Goal: Task Accomplishment & Management: Use online tool/utility

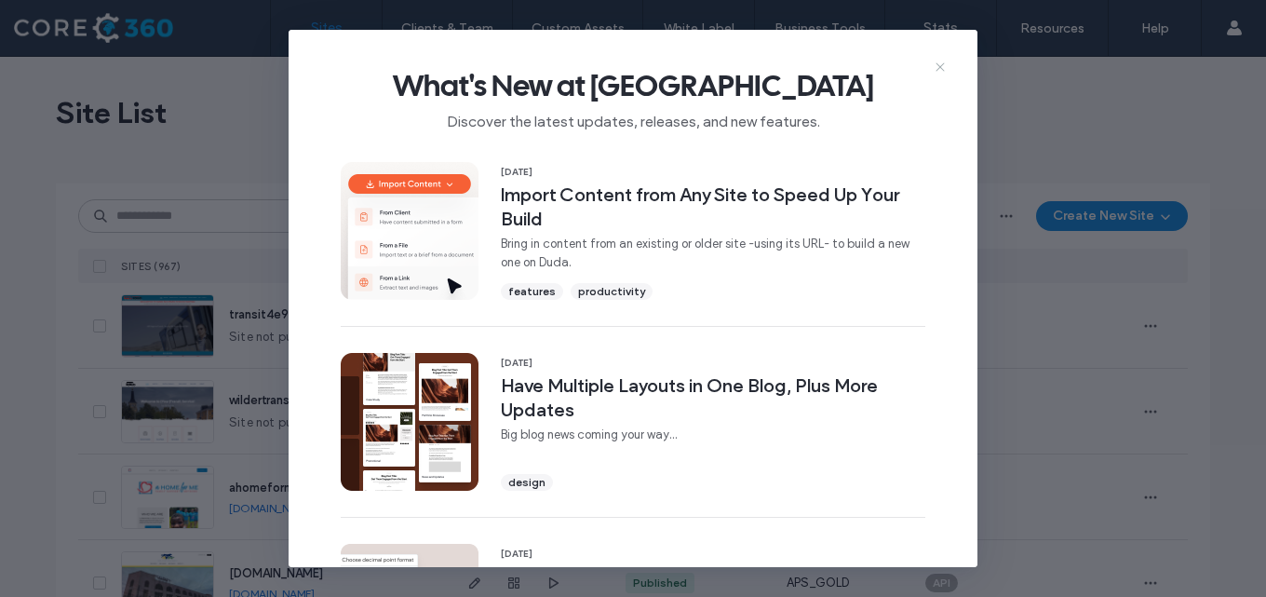
click at [938, 60] on icon at bounding box center [940, 67] width 15 height 15
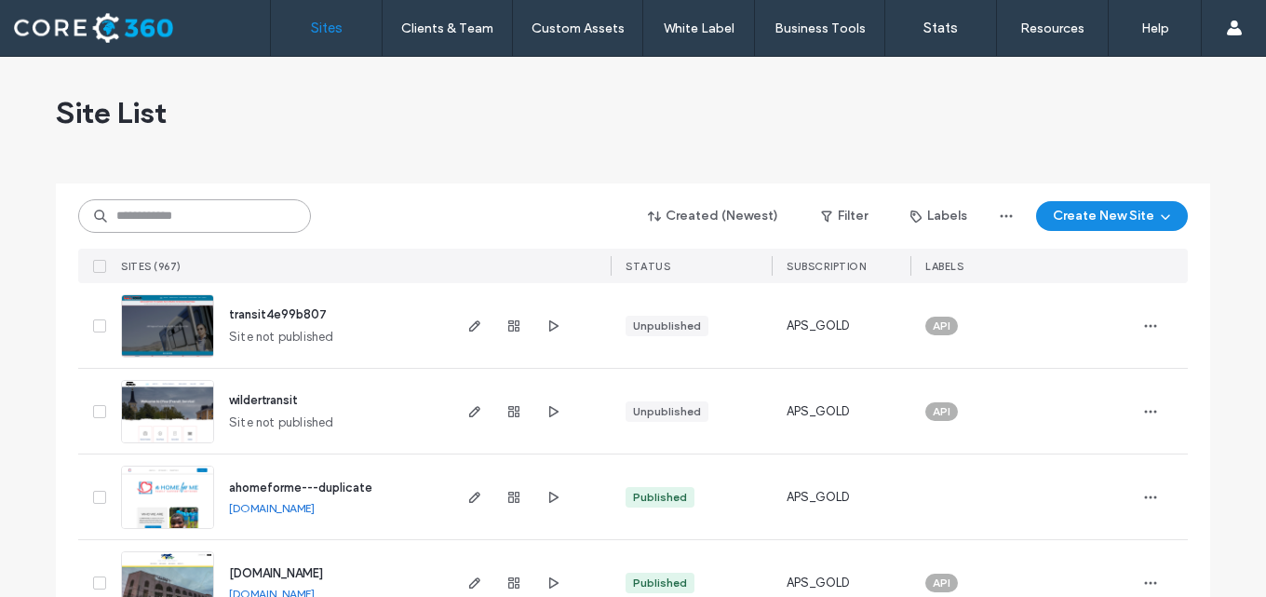
click at [213, 212] on input at bounding box center [194, 216] width 233 height 34
type input "*"
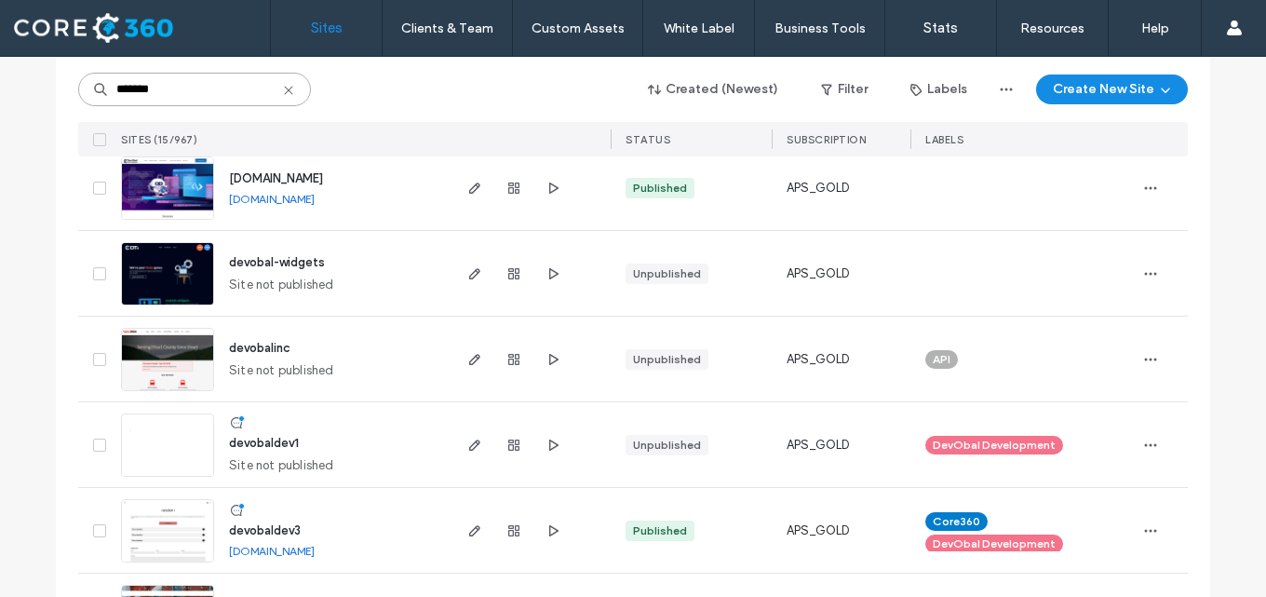
scroll to position [993, 0]
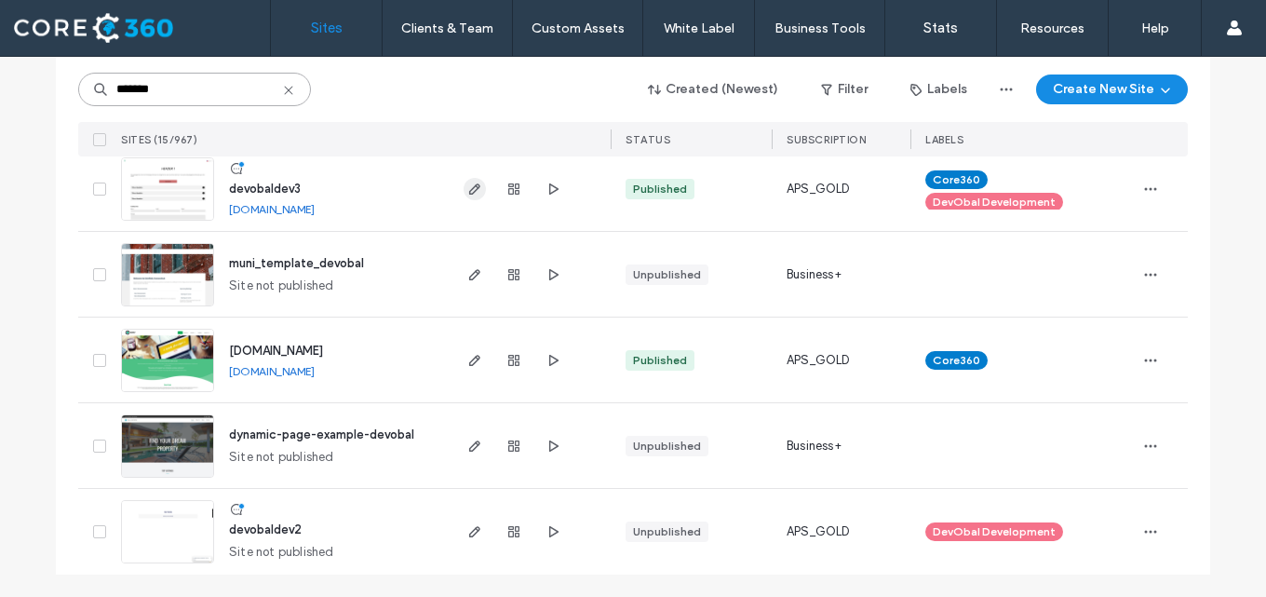
type input "*******"
click at [472, 182] on icon "button" at bounding box center [474, 189] width 15 height 15
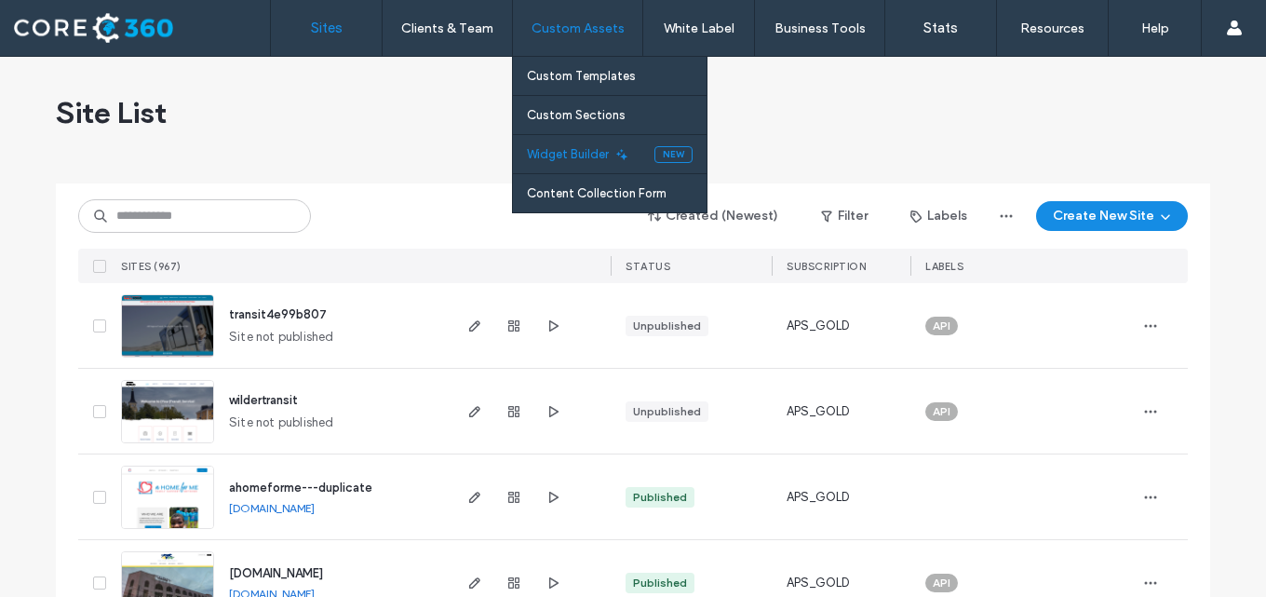
click at [570, 153] on label "Widget Builder" at bounding box center [568, 154] width 82 height 14
